Goal: Information Seeking & Learning: Compare options

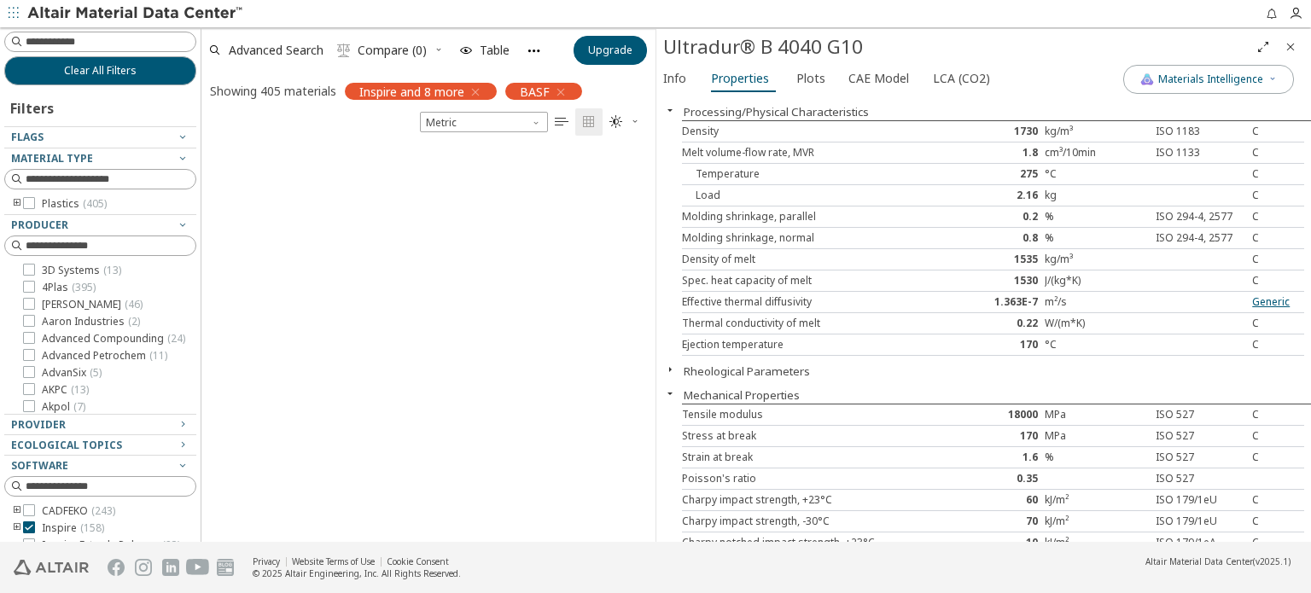
scroll to position [394, 440]
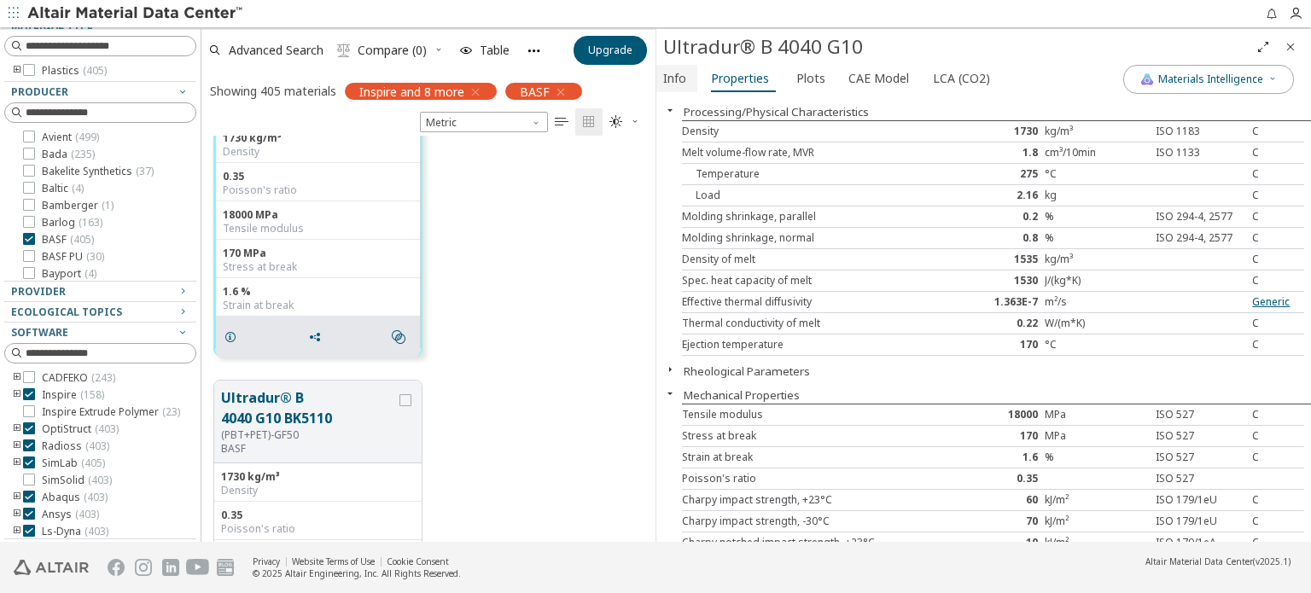
click at [674, 73] on span "Info" at bounding box center [674, 78] width 23 height 27
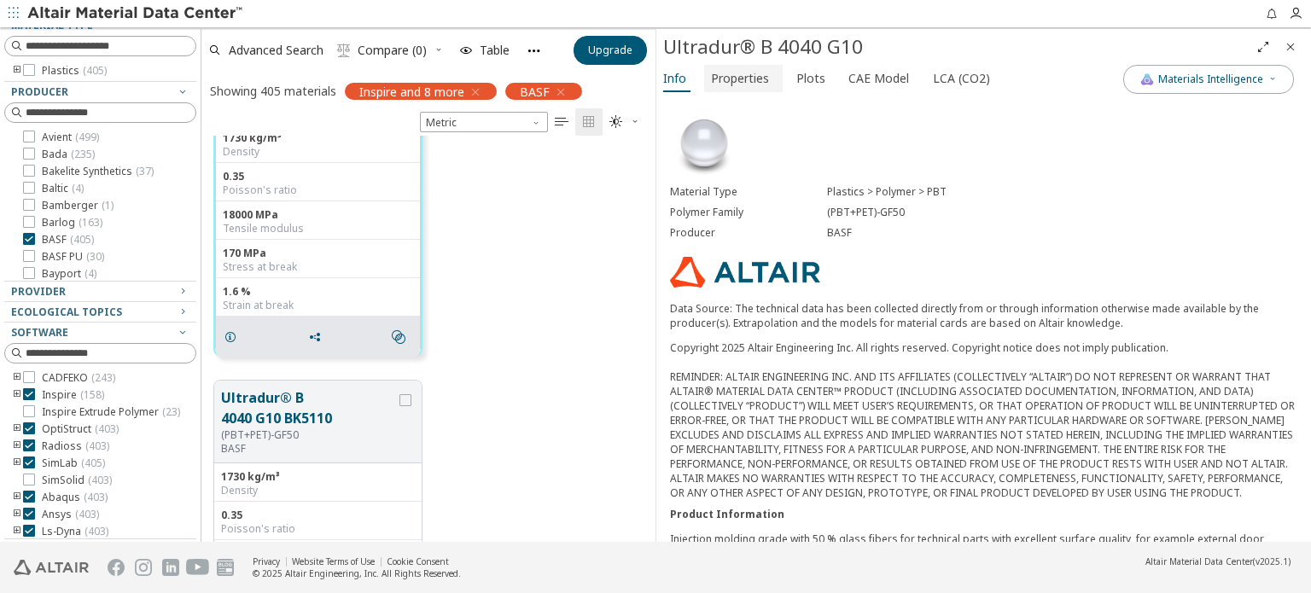
click at [725, 86] on span "Properties" at bounding box center [740, 78] width 58 height 27
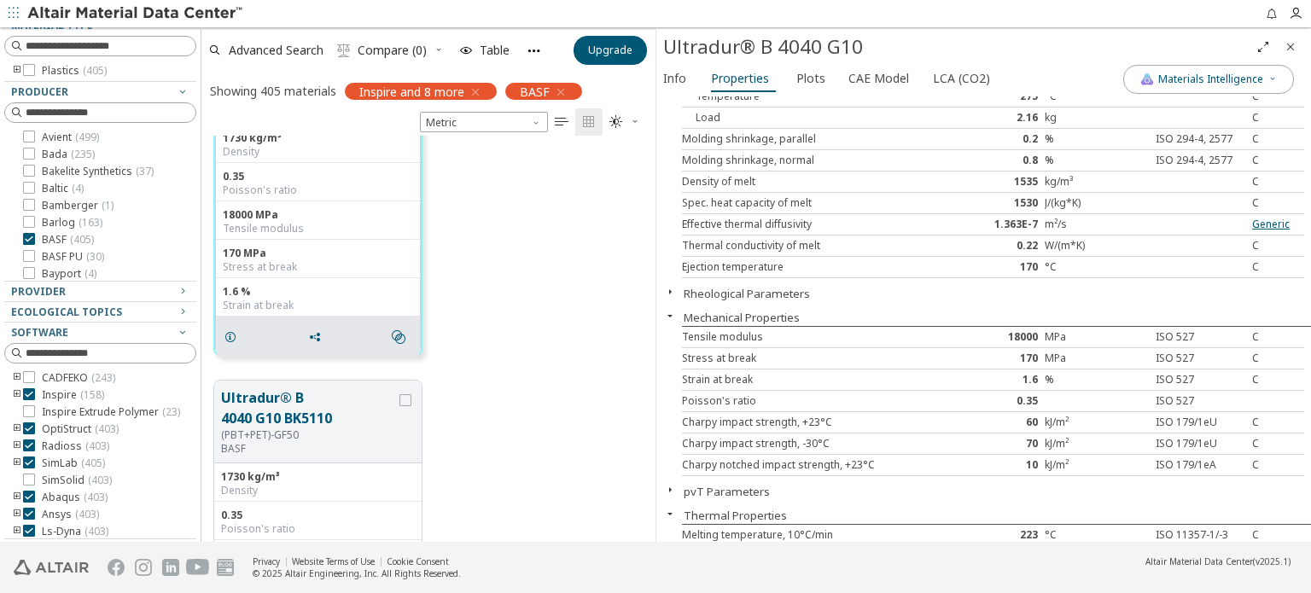
scroll to position [256, 0]
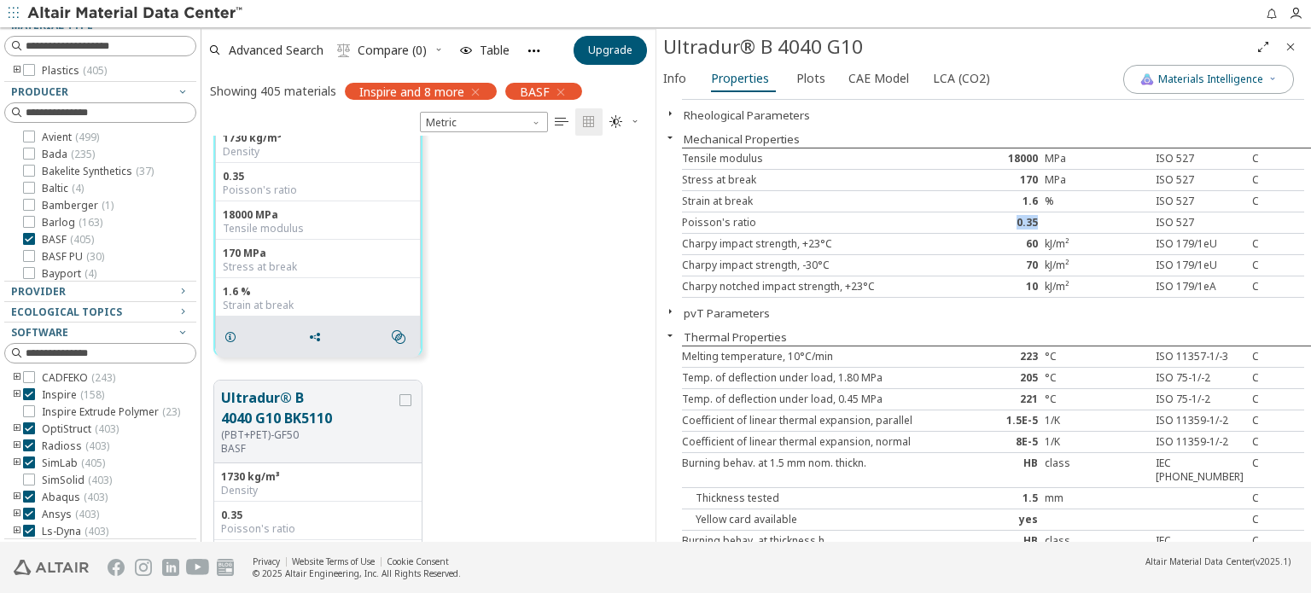
drag, startPoint x: 759, startPoint y: 218, endPoint x: 1060, endPoint y: 214, distance: 301.2
click at [1060, 214] on div "Poisson's ratio 0.35 ISO 527" at bounding box center [993, 222] width 622 height 21
click at [981, 221] on div "0.35" at bounding box center [993, 223] width 104 height 14
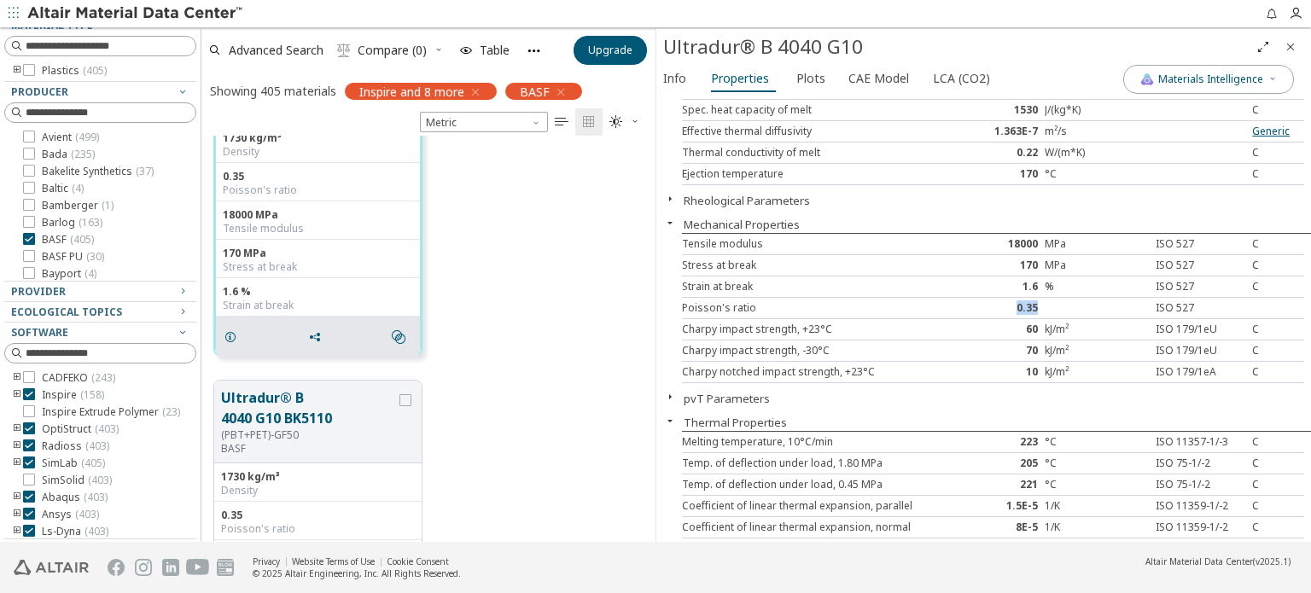
scroll to position [0, 0]
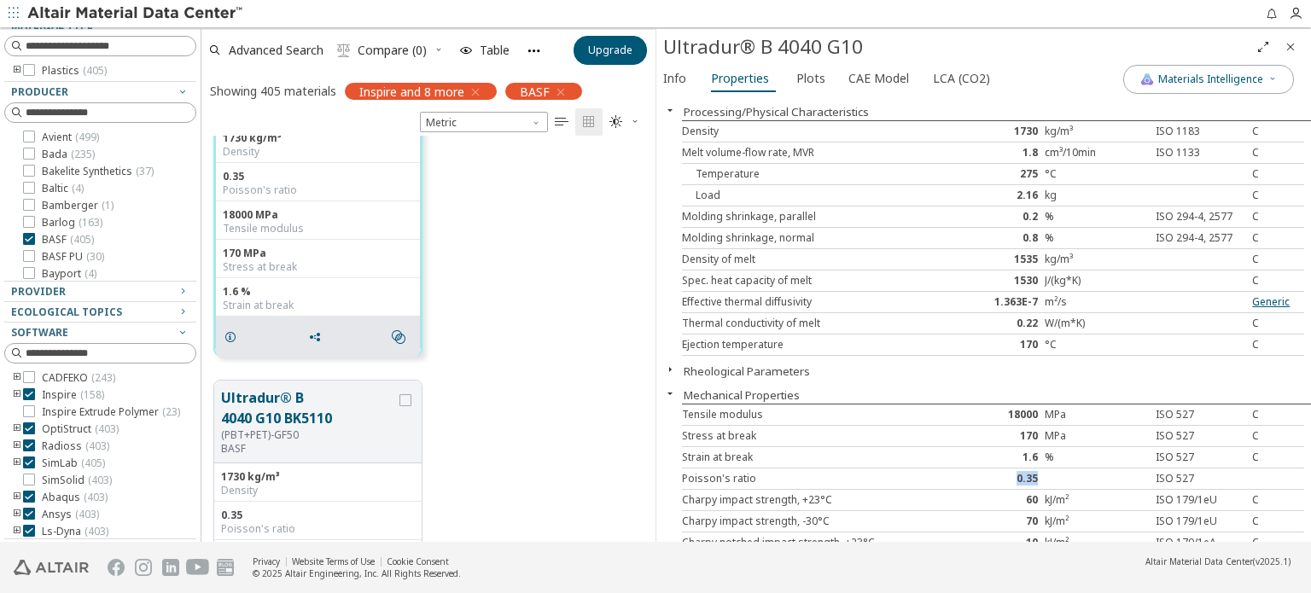
click at [945, 477] on div "0.35" at bounding box center [993, 479] width 104 height 14
click at [1217, 89] on button "Materials Intelligence" at bounding box center [1208, 79] width 171 height 29
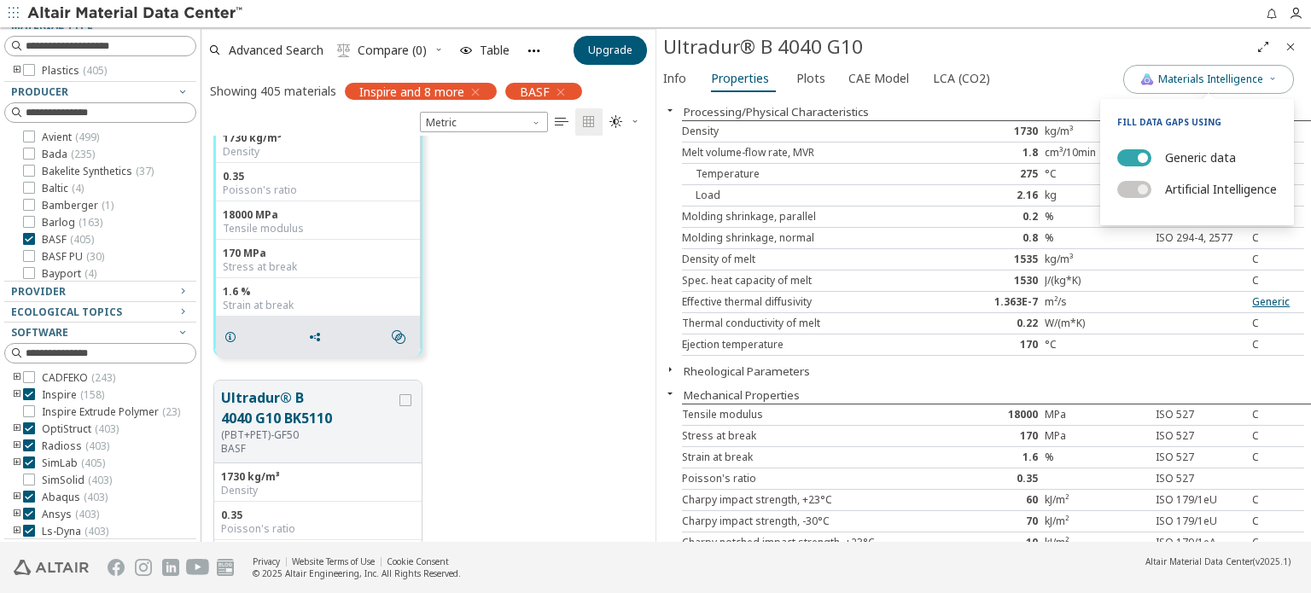
click at [1138, 158] on span "button" at bounding box center [1143, 158] width 10 height 10
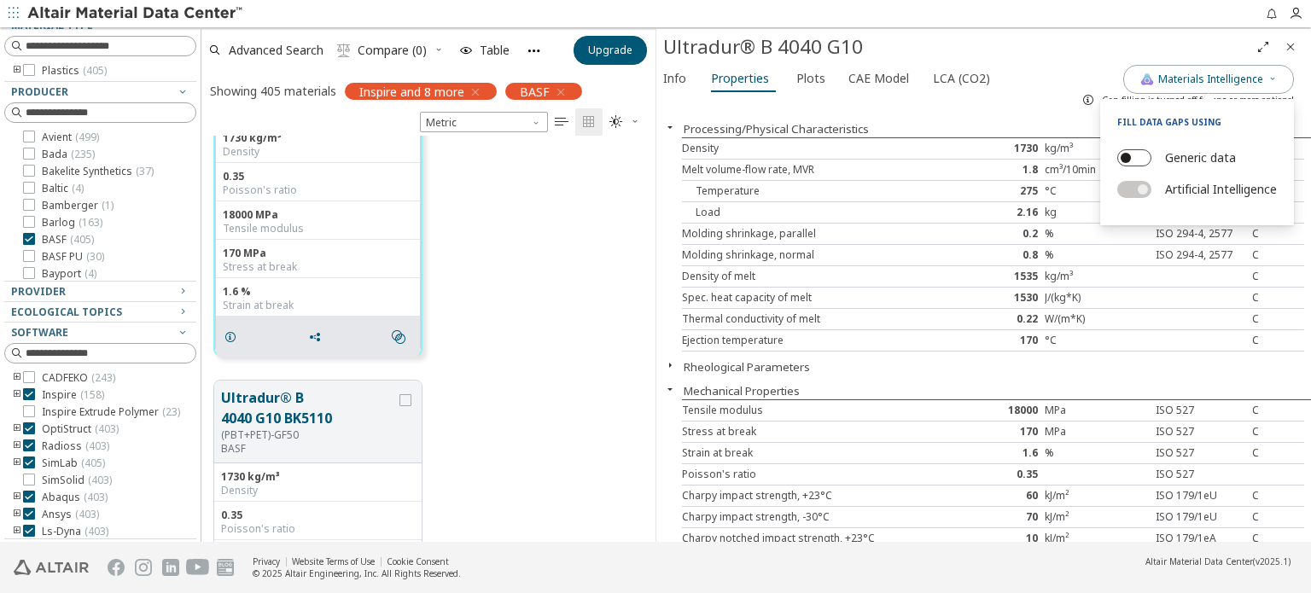
click at [1137, 158] on button "Generic data" at bounding box center [1134, 157] width 34 height 17
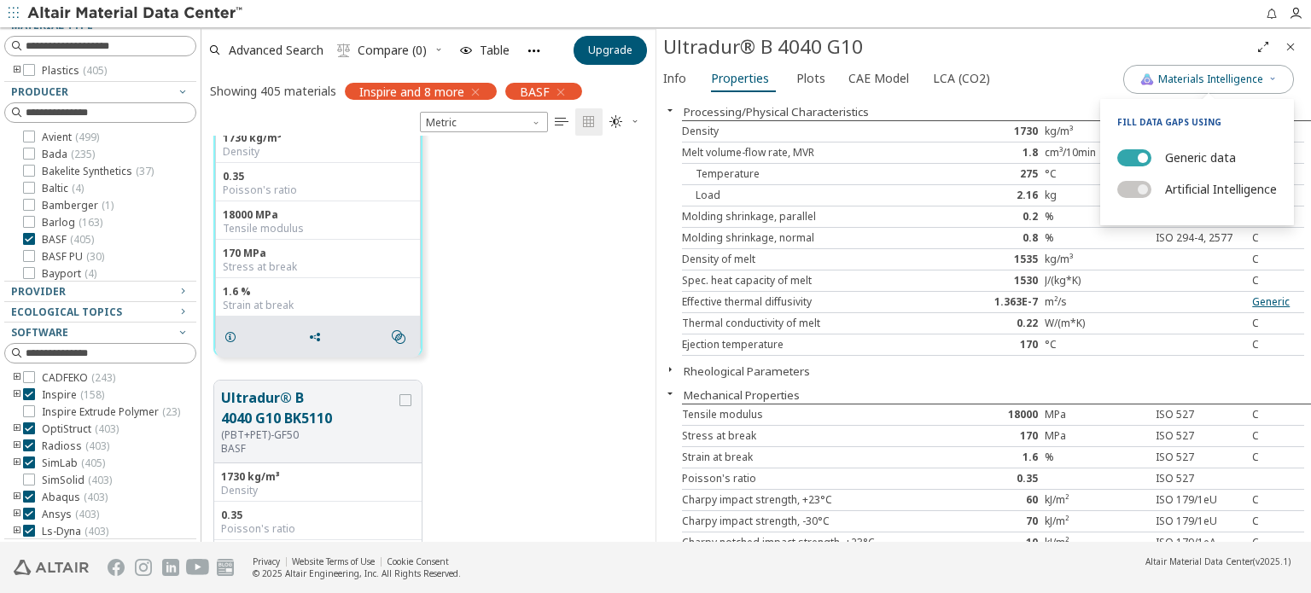
click at [1138, 158] on span "button" at bounding box center [1143, 158] width 10 height 10
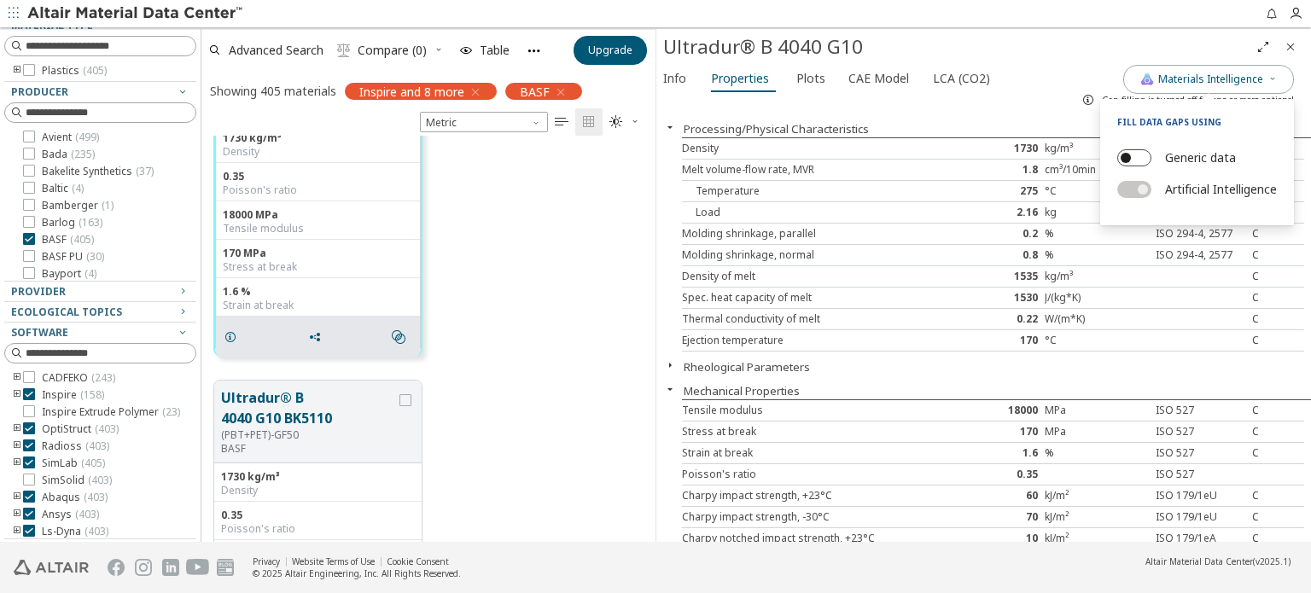
click at [1137, 158] on button "Generic data" at bounding box center [1134, 157] width 34 height 17
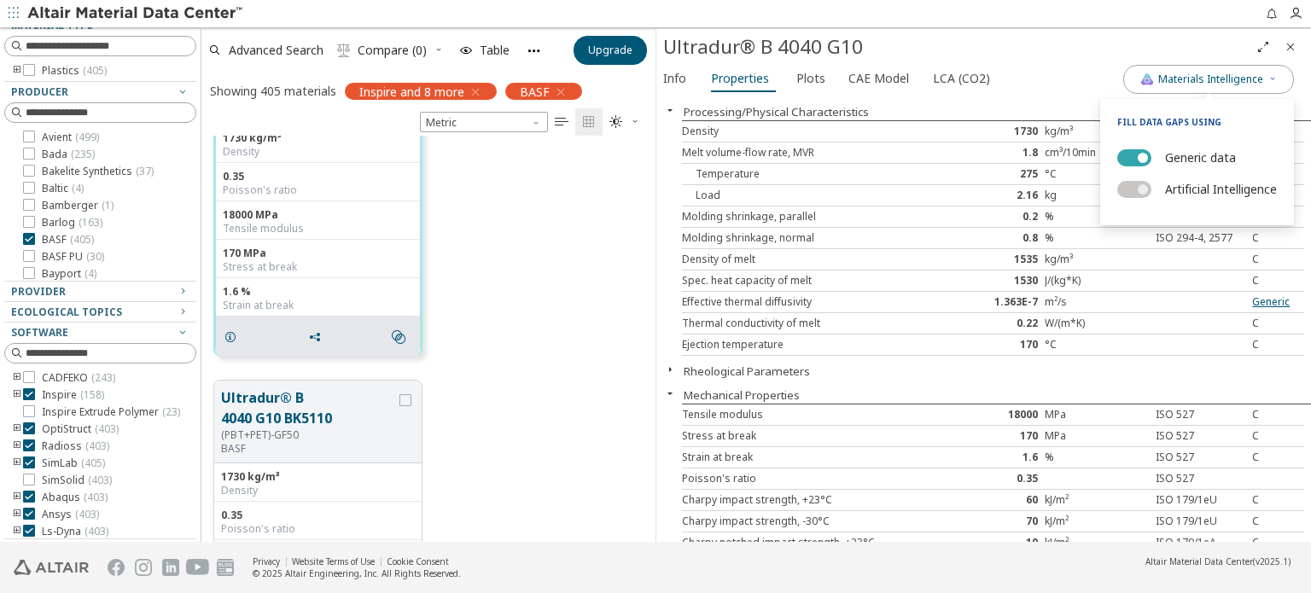
click at [1138, 157] on span "button" at bounding box center [1143, 158] width 10 height 10
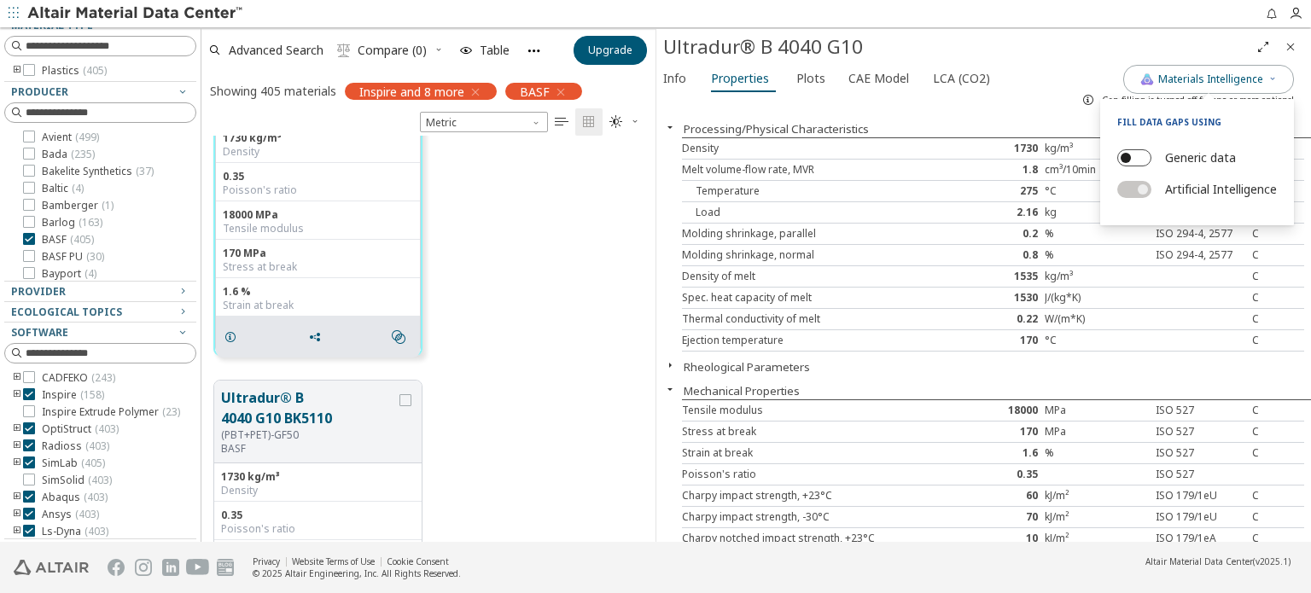
click at [1135, 157] on button "Generic data" at bounding box center [1134, 157] width 34 height 17
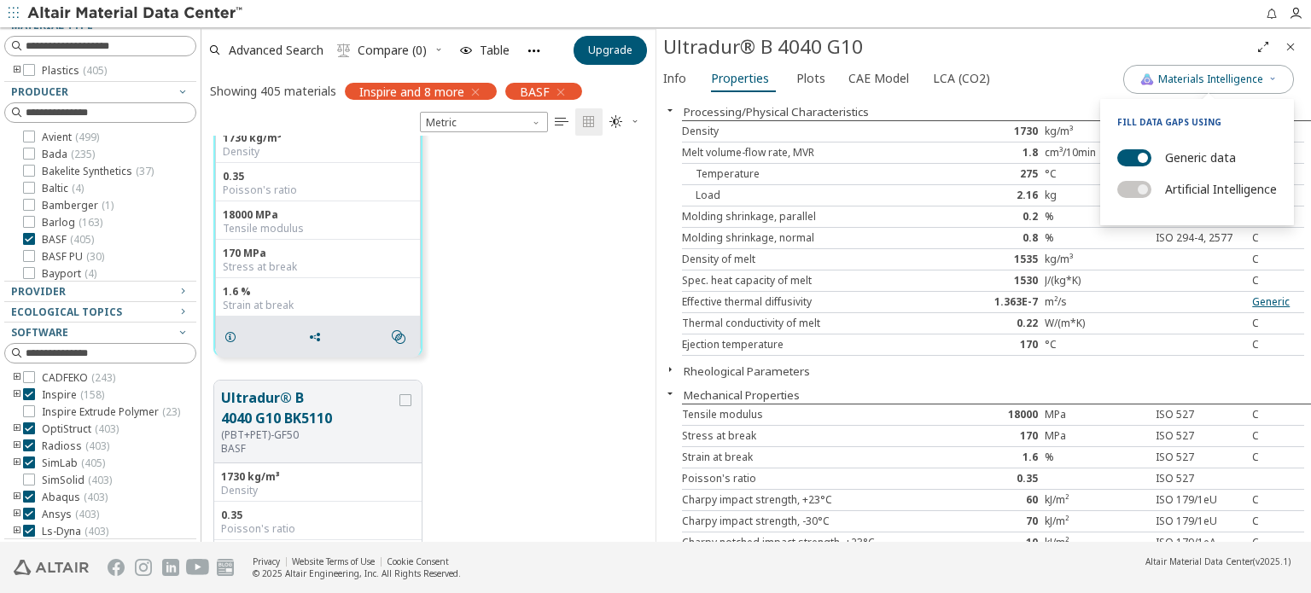
click at [1006, 61] on div "Ultradur® B 4040 G10" at bounding box center [983, 47] width 655 height 36
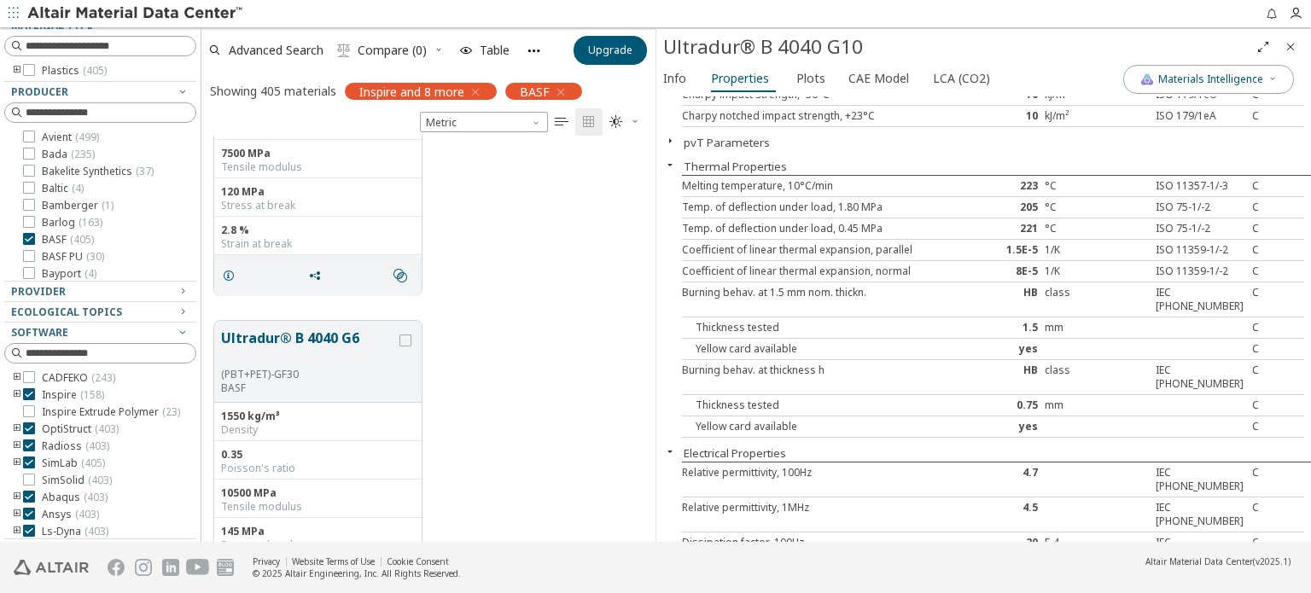
scroll to position [5632, 0]
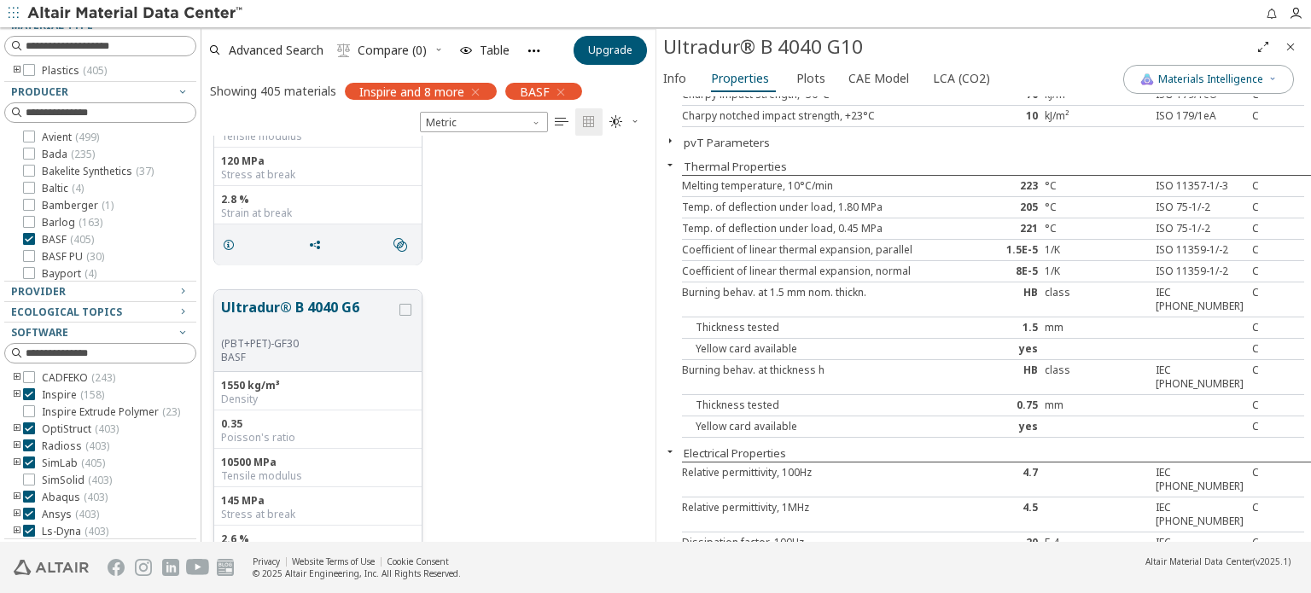
click at [320, 308] on button "Ultradur® B 4040 G6" at bounding box center [308, 317] width 175 height 40
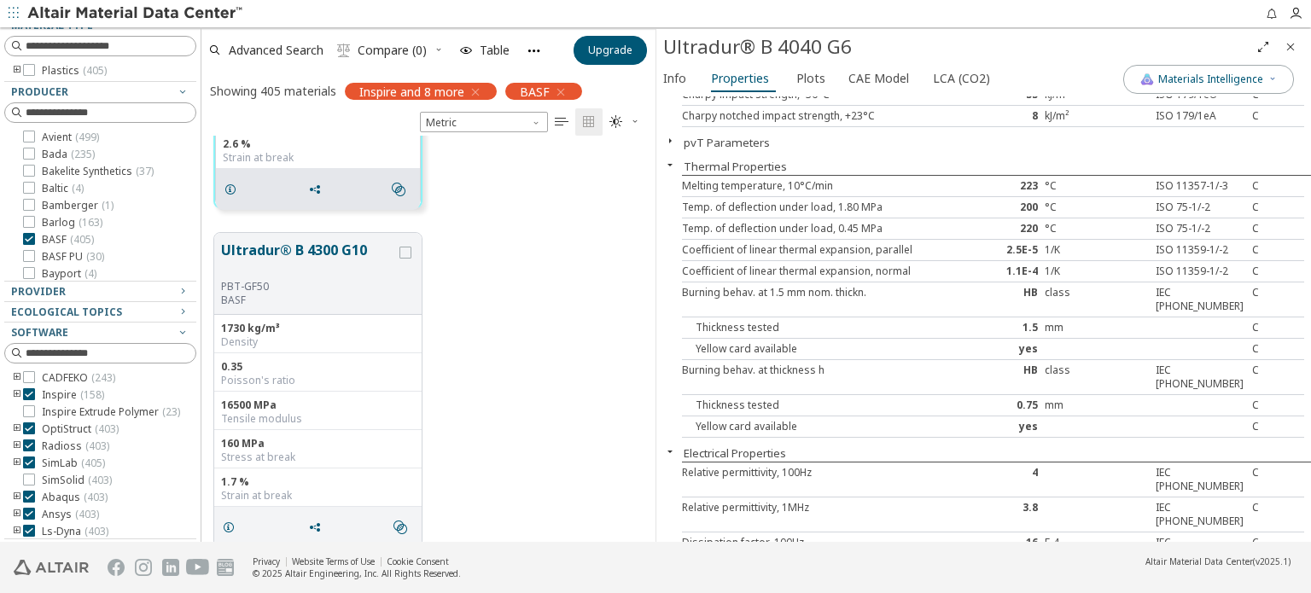
scroll to position [6059, 0]
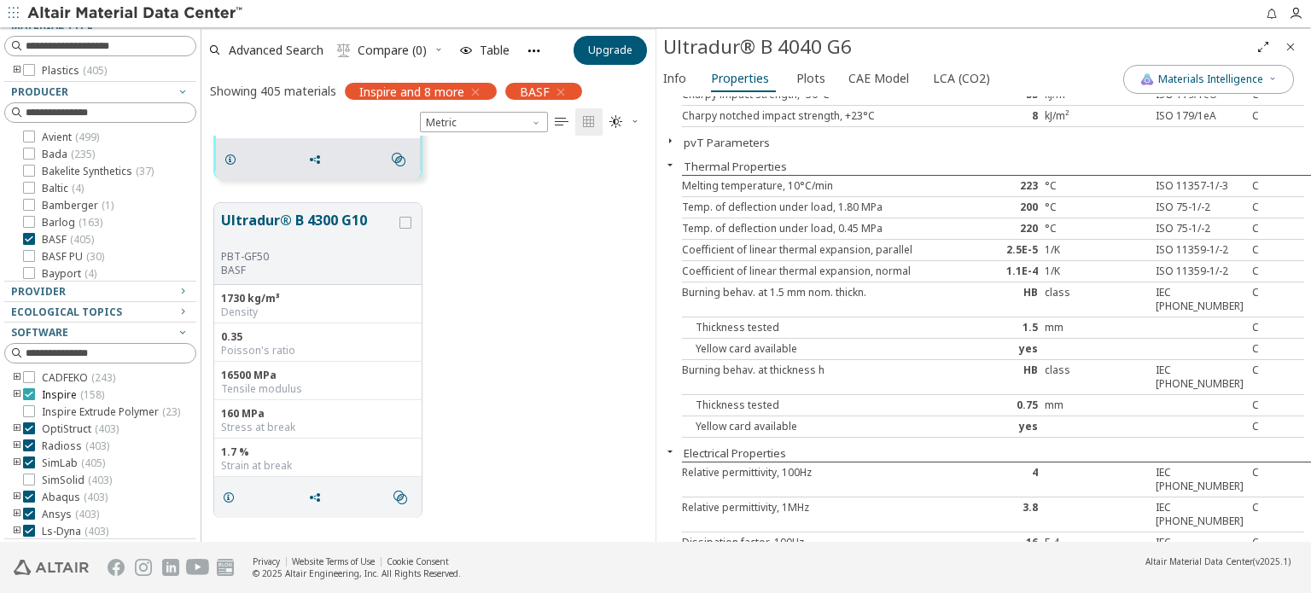
click at [27, 393] on icon at bounding box center [29, 394] width 12 height 12
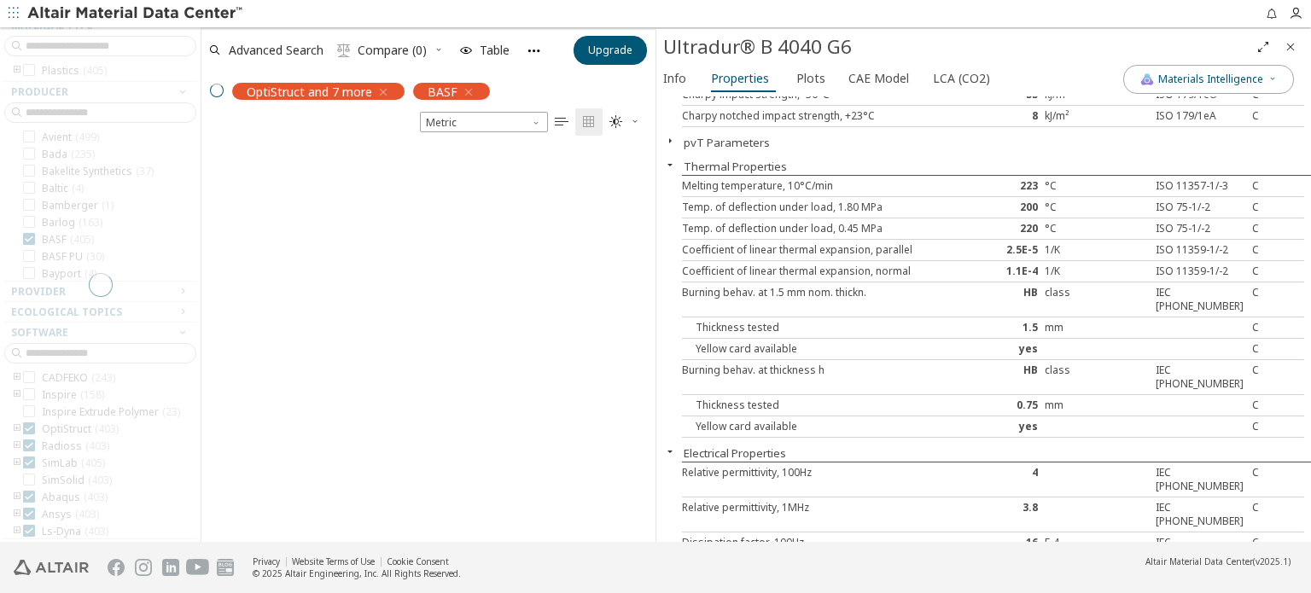
click at [31, 457] on div at bounding box center [100, 284] width 201 height 515
click at [31, 391] on div at bounding box center [100, 284] width 201 height 515
